Goal: Check status

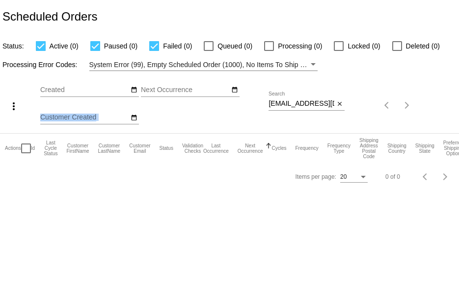
drag, startPoint x: 267, startPoint y: 104, endPoint x: 274, endPoint y: 104, distance: 6.9
click at [274, 104] on div "more_vert Sep Jan Feb Mar [DATE]" at bounding box center [229, 102] width 459 height 62
drag, startPoint x: 268, startPoint y: 102, endPoint x: 347, endPoint y: 105, distance: 79.0
click at [347, 105] on div "more_vert Sep Jan Feb Mar [DATE]" at bounding box center [229, 102] width 459 height 62
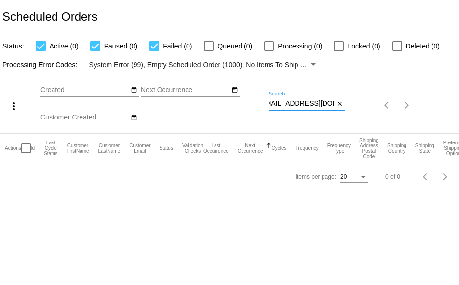
paste input "[EMAIL_ADDRESS]"
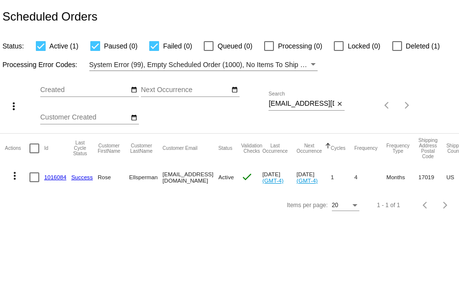
drag, startPoint x: 267, startPoint y: 104, endPoint x: 307, endPoint y: 106, distance: 39.8
click at [307, 106] on div "more_vert Sep Jan Feb Mar [DATE]" at bounding box center [229, 102] width 459 height 62
drag, startPoint x: 268, startPoint y: 104, endPoint x: 364, endPoint y: 102, distance: 96.2
click at [364, 102] on div "more_vert Sep Jan Feb Mar [DATE]" at bounding box center [229, 102] width 459 height 62
paste input "[EMAIL_ADDRESS]"
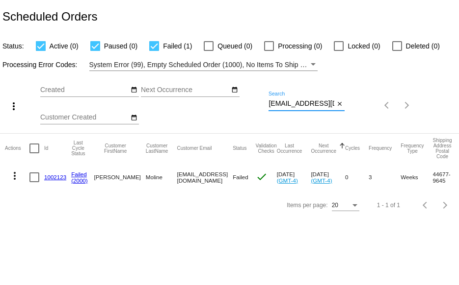
type input "[EMAIL_ADDRESS][DOMAIN_NAME]"
click at [56, 174] on link "1002123" at bounding box center [55, 177] width 22 height 6
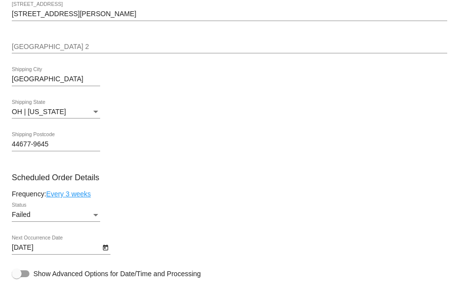
scroll to position [491, 0]
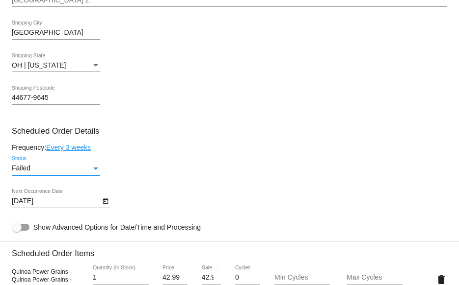
click at [98, 170] on div "Status" at bounding box center [95, 169] width 5 height 2
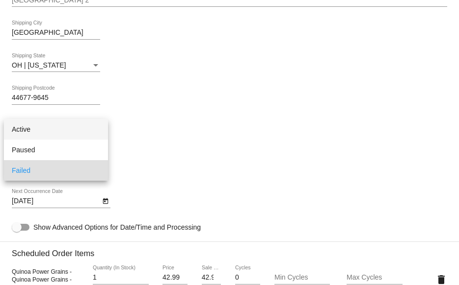
click at [28, 127] on span "Active" at bounding box center [56, 129] width 88 height 21
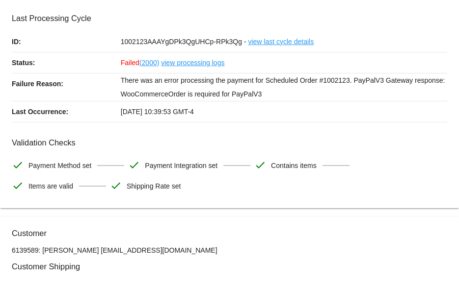
scroll to position [0, 0]
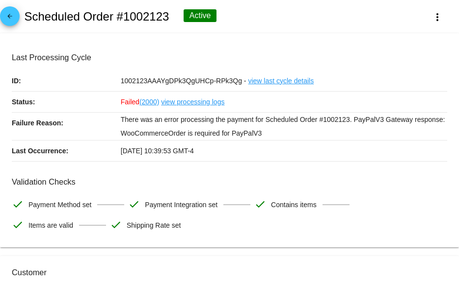
click at [13, 19] on mat-icon "arrow_back" at bounding box center [10, 19] width 12 height 12
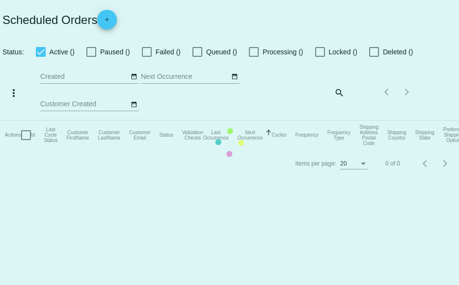
checkbox input "true"
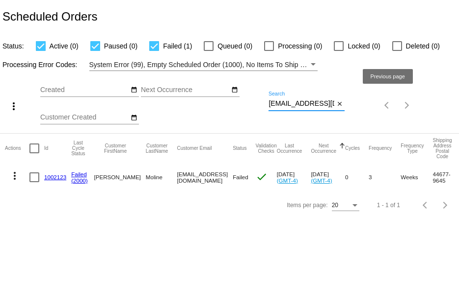
click at [381, 111] on div "more_vert Sep Jan Feb Mar [DATE]" at bounding box center [229, 102] width 459 height 62
paste input "[EMAIL_ADDRESS]"
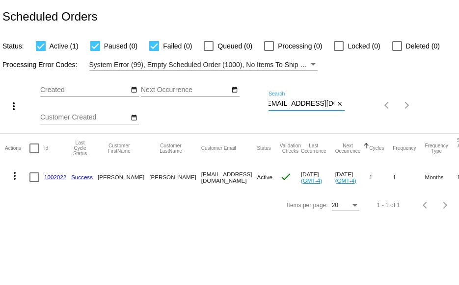
type input "[EMAIL_ADDRESS][DOMAIN_NAME]"
click at [53, 177] on link "1002022" at bounding box center [55, 177] width 22 height 6
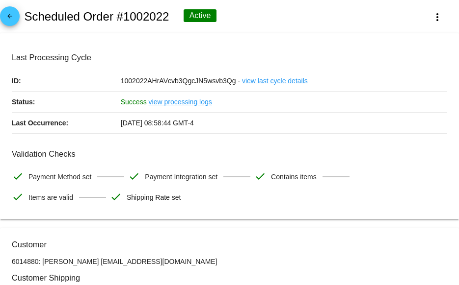
click at [12, 18] on mat-icon "arrow_back" at bounding box center [10, 19] width 12 height 12
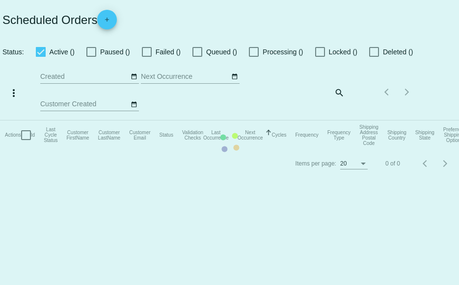
checkbox input "true"
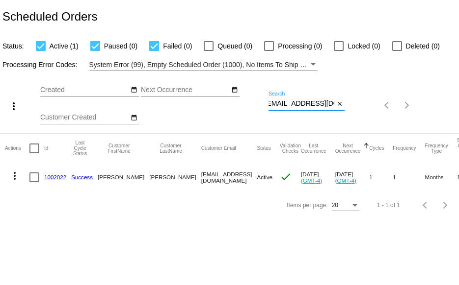
drag, startPoint x: 268, startPoint y: 105, endPoint x: 361, endPoint y: 113, distance: 93.0
click at [361, 113] on div "more_vert Sep Jan Feb Mar [DATE]" at bounding box center [229, 102] width 459 height 62
paste input "[EMAIL_ADDRESS]"
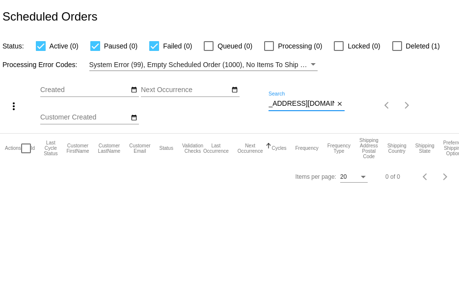
type input "[EMAIL_ADDRESS][DOMAIN_NAME]"
click at [398, 43] on div at bounding box center [397, 46] width 10 height 10
click at [397, 51] on input "Deleted (1)" at bounding box center [396, 51] width 0 height 0
checkbox input "true"
